Goal: Task Accomplishment & Management: Use online tool/utility

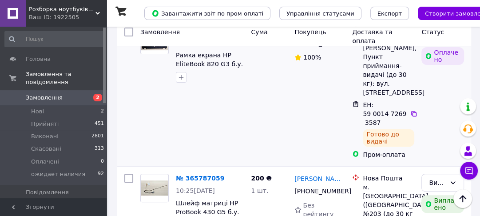
scroll to position [248, 0]
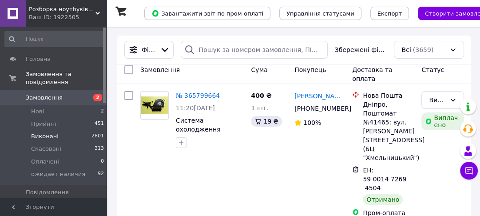
scroll to position [106, 0]
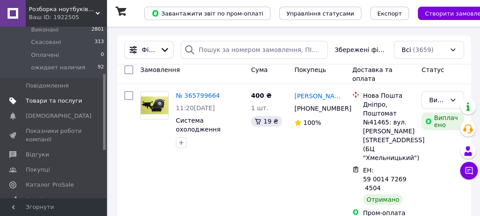
click at [61, 97] on span "Товари та послуги" at bounding box center [54, 101] width 56 height 8
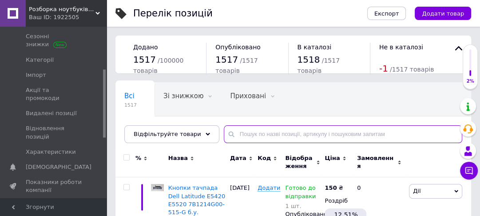
click at [254, 133] on input "text" at bounding box center [343, 134] width 238 height 18
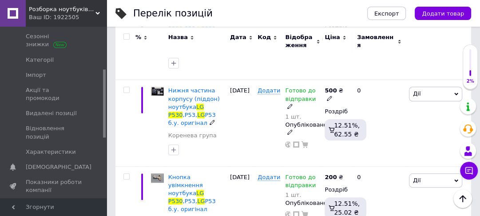
scroll to position [593, 0]
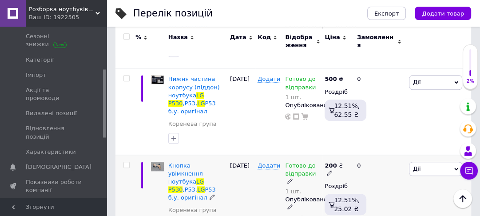
type input "lg p530"
click at [421, 161] on span "Дії" at bounding box center [435, 168] width 53 height 14
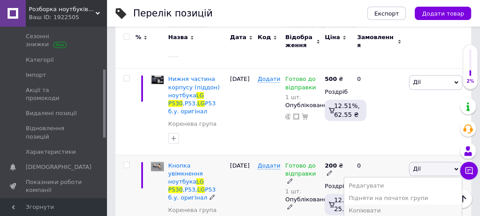
click at [389, 204] on li "Копіювати" at bounding box center [403, 210] width 118 height 12
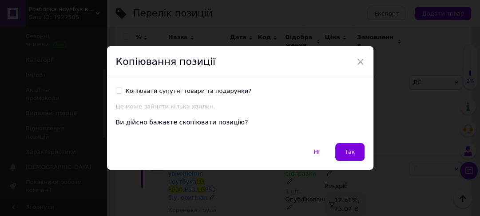
scroll to position [570, 0]
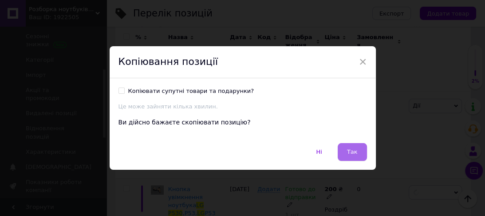
click at [346, 153] on button "Так" at bounding box center [352, 152] width 29 height 18
